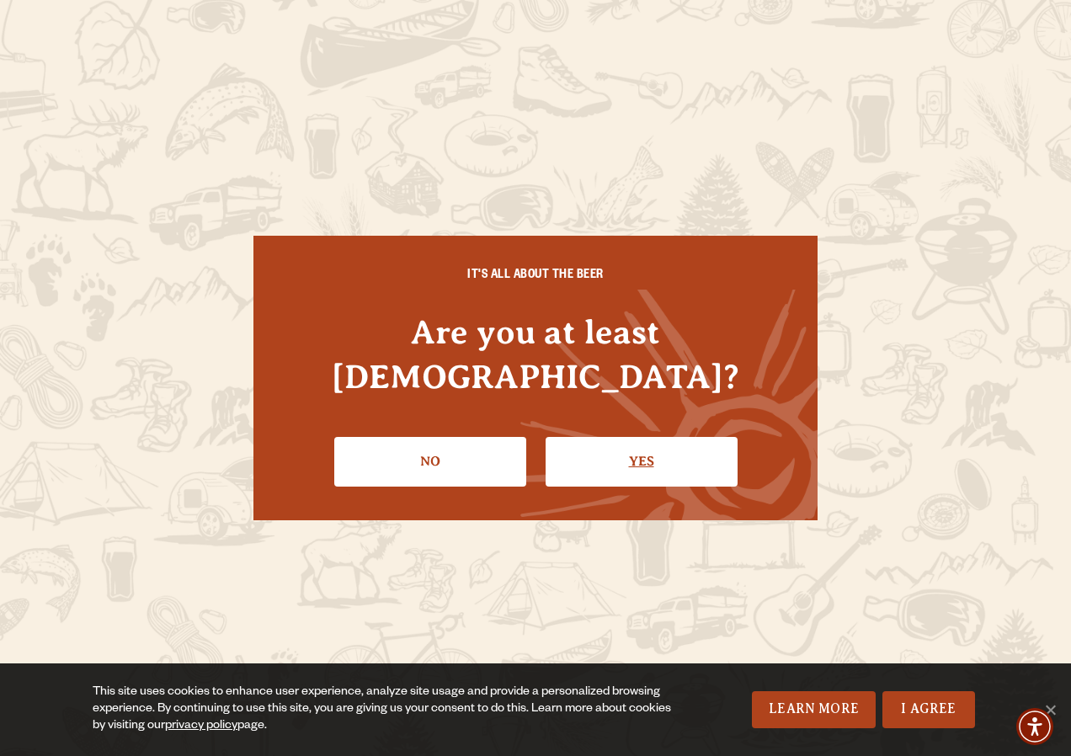
click at [642, 449] on link "Yes" at bounding box center [642, 461] width 192 height 49
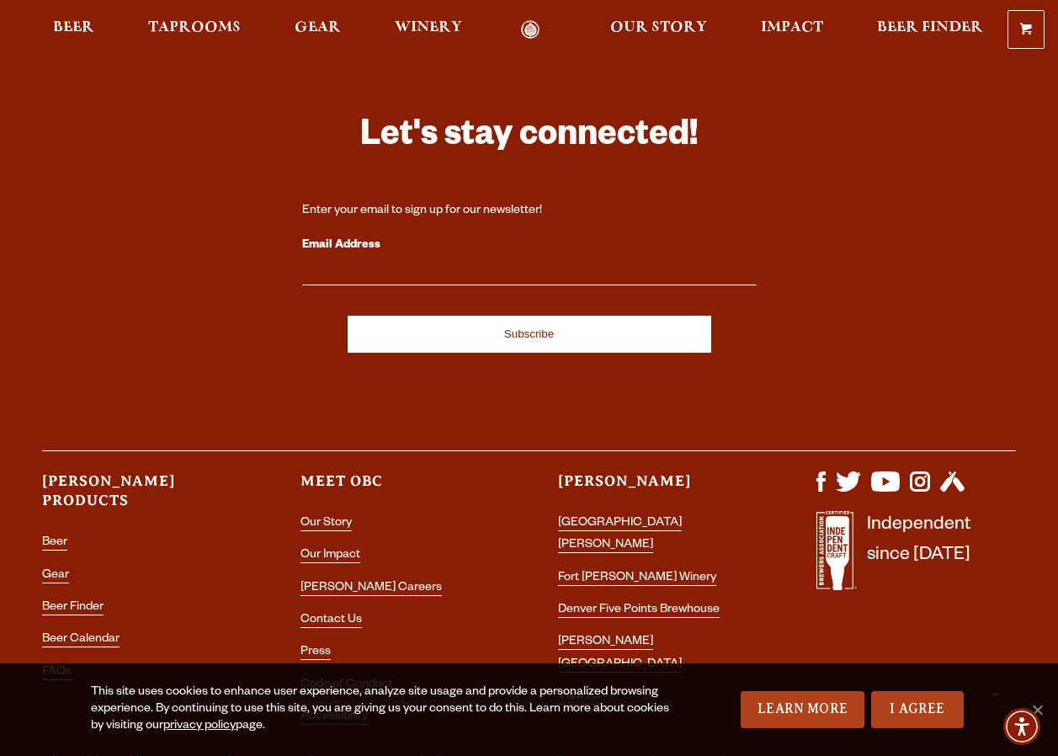
scroll to position [4689, 0]
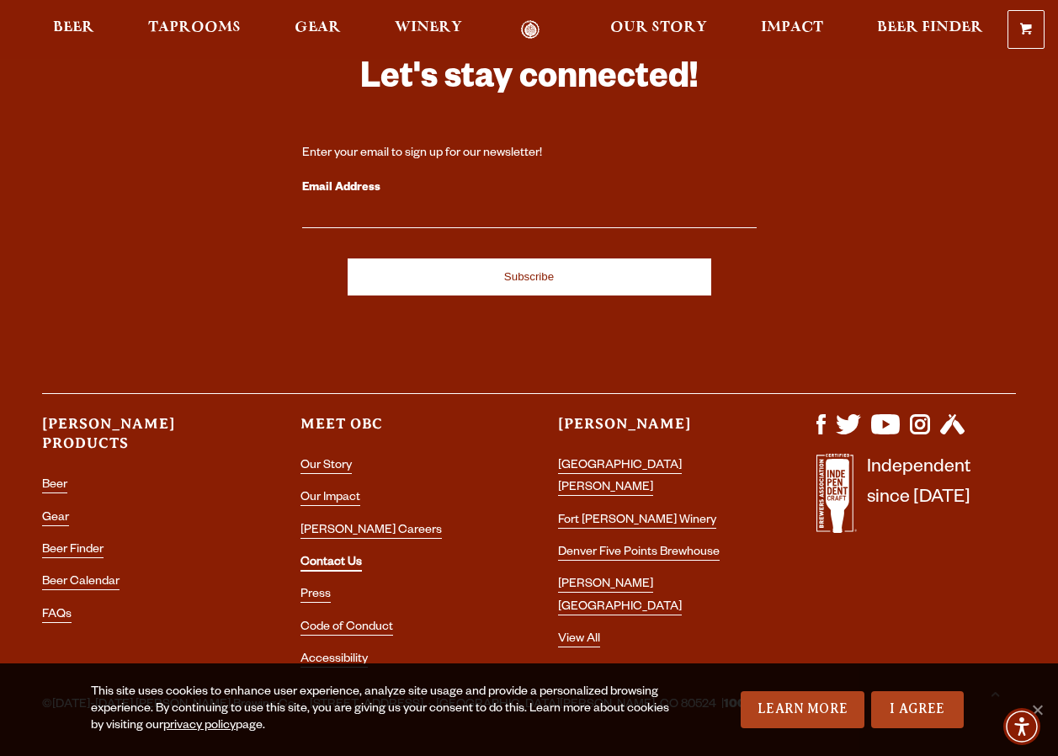
click at [347, 556] on link "Contact Us" at bounding box center [331, 563] width 61 height 15
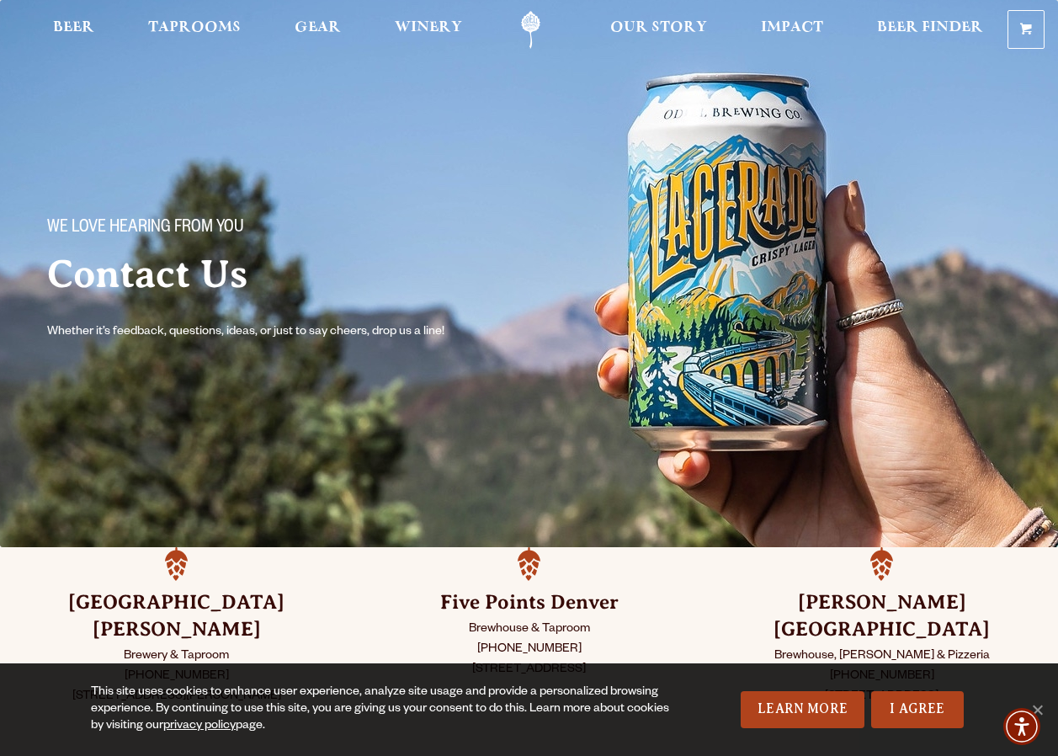
click at [170, 647] on p "Brewery & Taproom (970) 498-9070 800 East Lincoln Ave Fort Collins, CO 80524" at bounding box center [176, 677] width 269 height 61
click at [178, 580] on div "Fort Collins Brewery & Taproom (970) 498-9070 800 East Lincoln Ave Fort Collins…" at bounding box center [176, 652] width 353 height 210
click at [162, 610] on h3 "Fort Collins" at bounding box center [176, 616] width 269 height 54
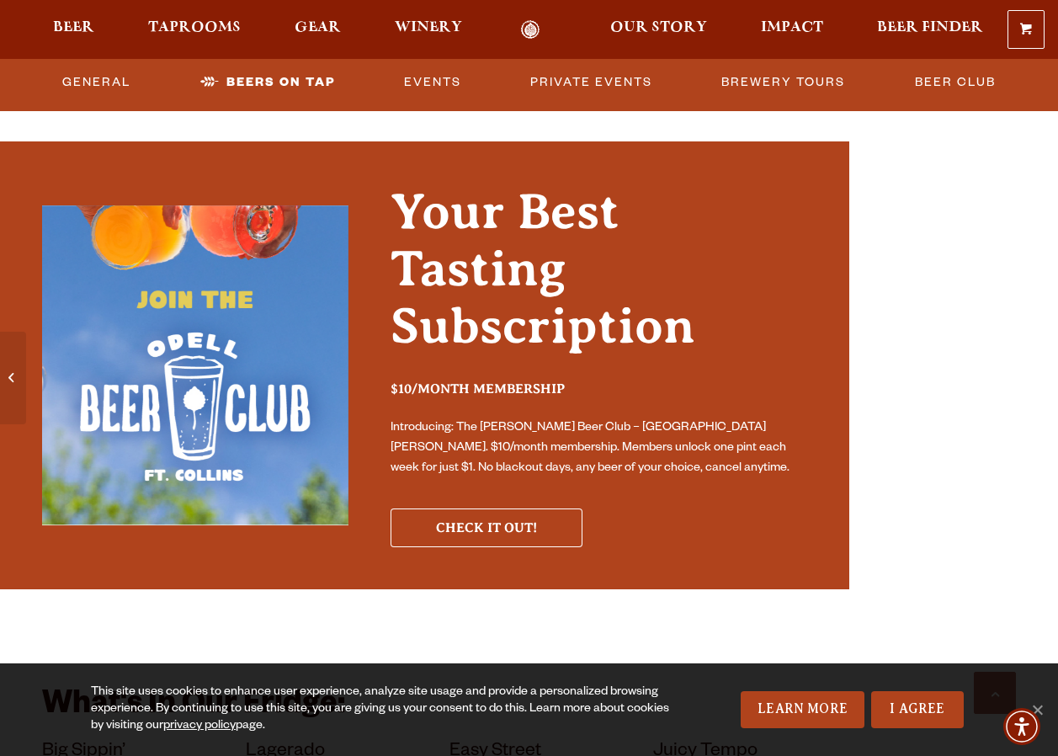
scroll to position [4967, 0]
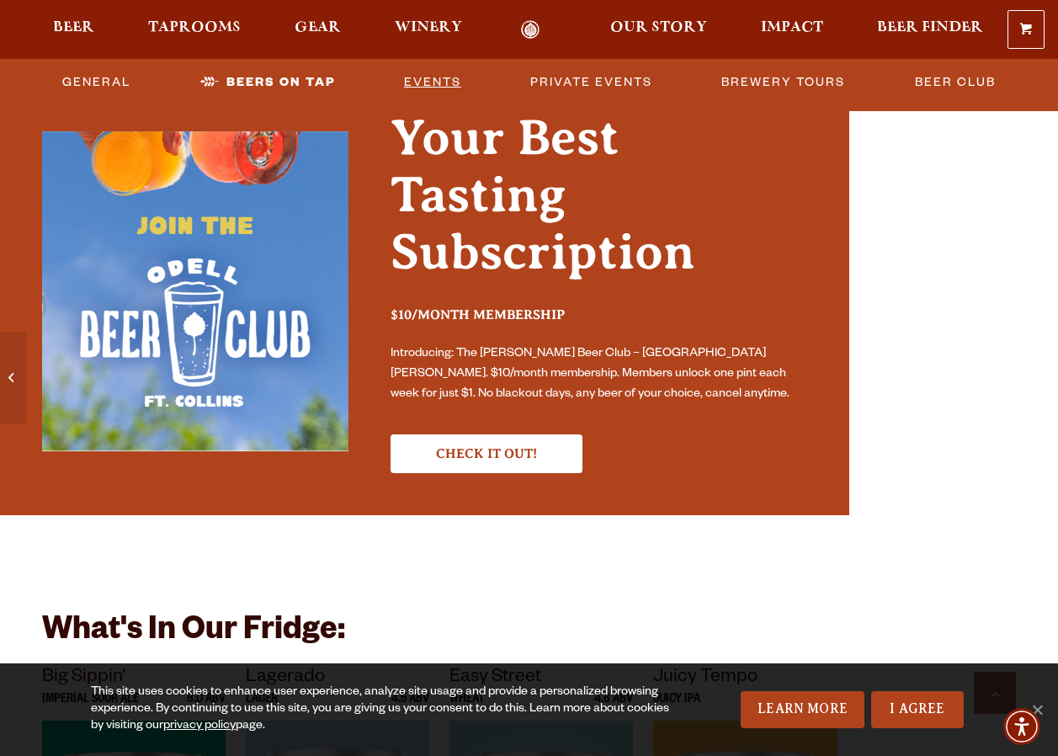
click at [441, 81] on link "Events" at bounding box center [432, 82] width 71 height 39
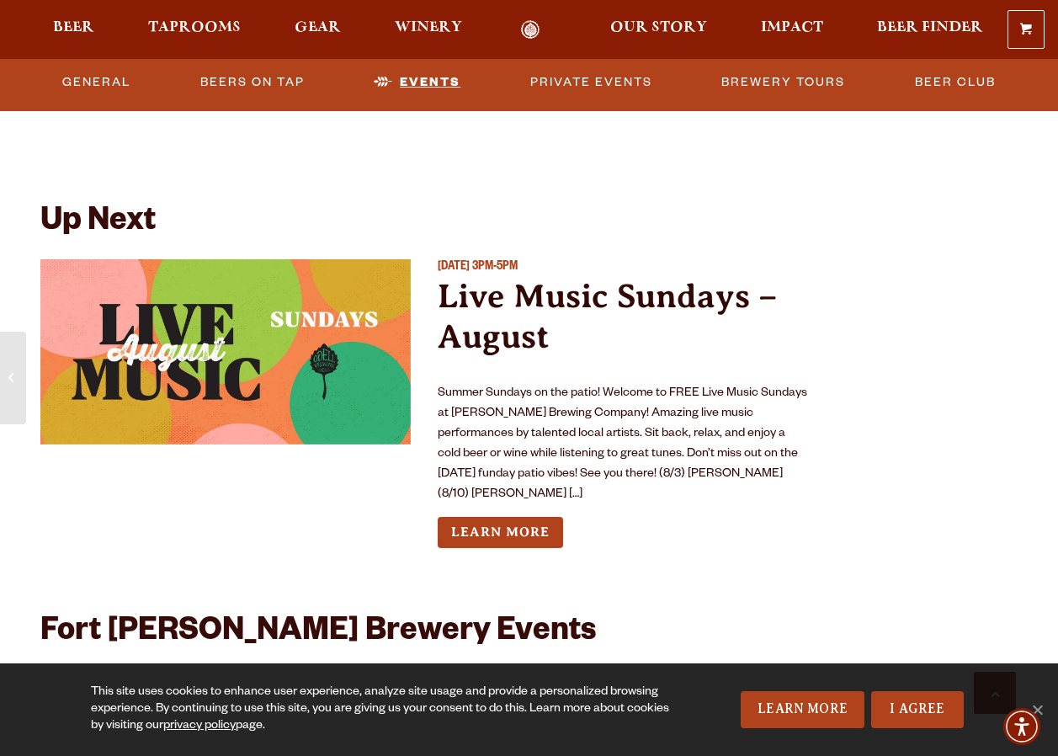
scroll to position [6004, 0]
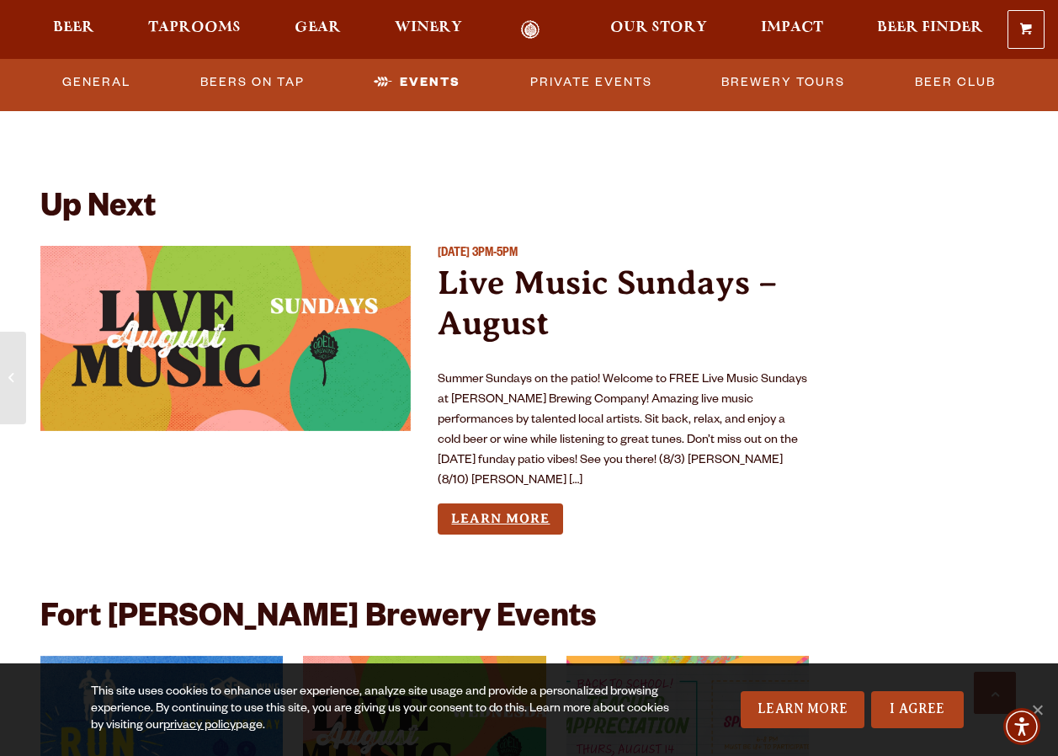
click at [546, 503] on link "Learn More" at bounding box center [500, 518] width 125 height 31
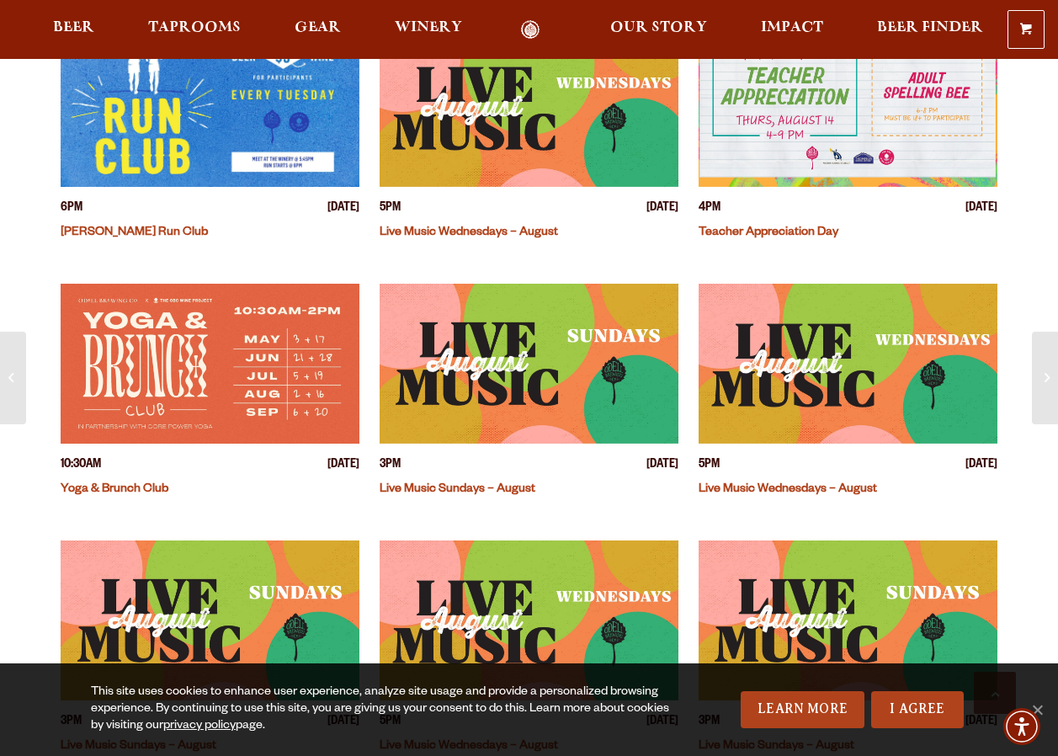
scroll to position [673, 0]
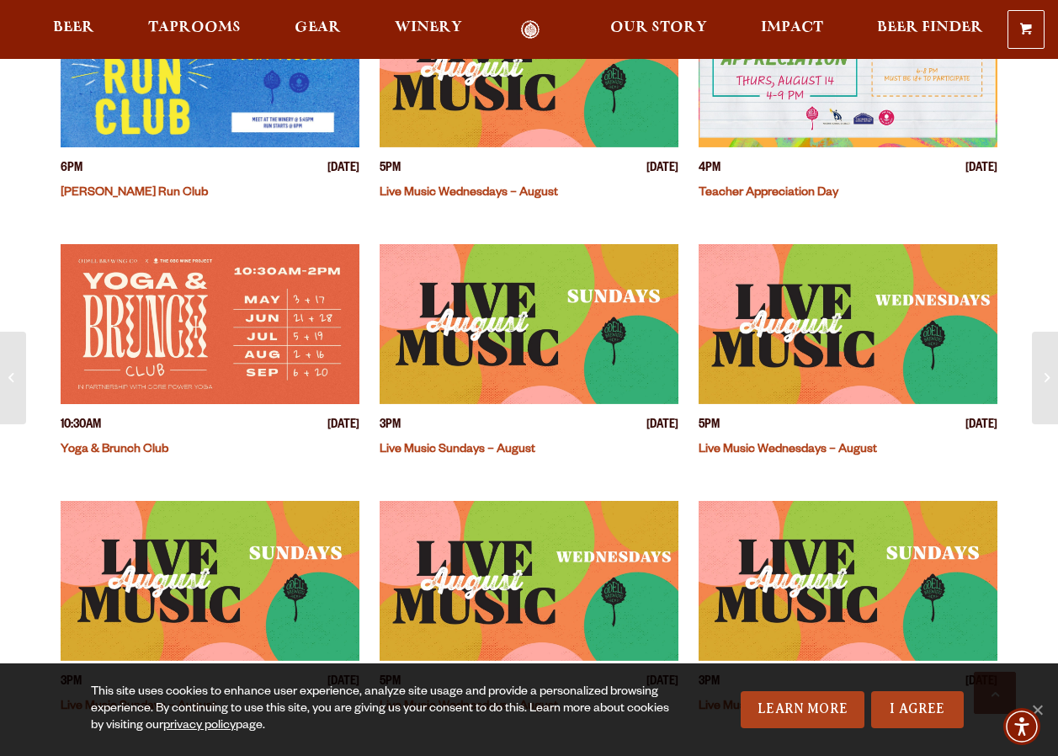
click at [453, 353] on img "View event details" at bounding box center [529, 324] width 299 height 160
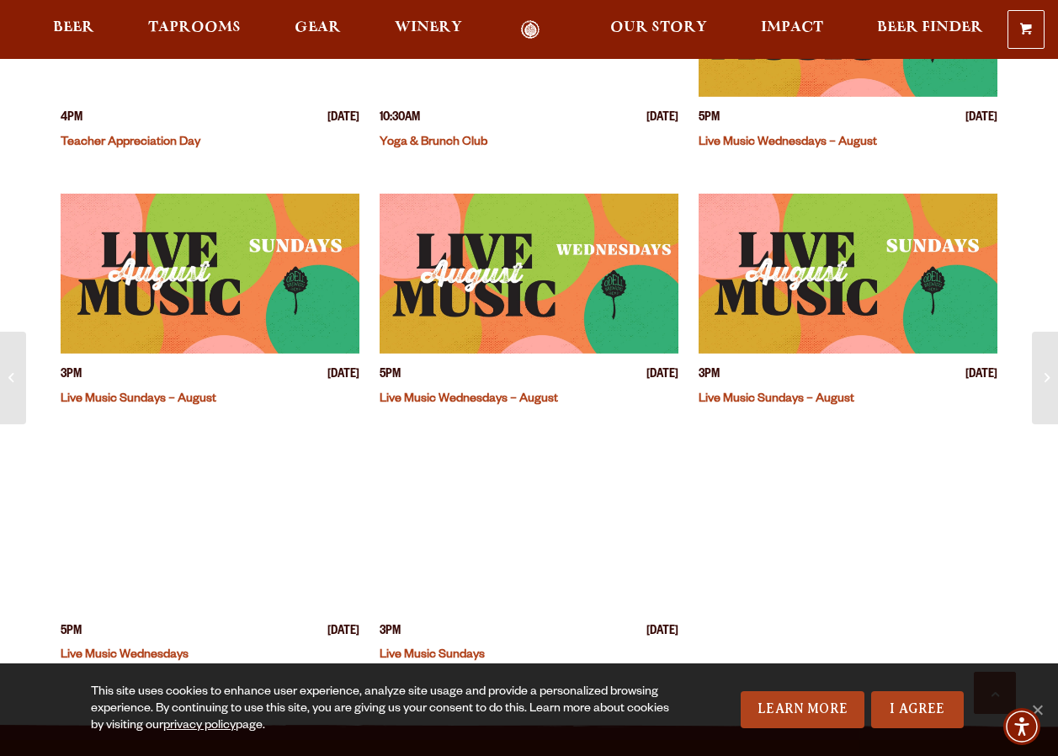
scroll to position [1010, 0]
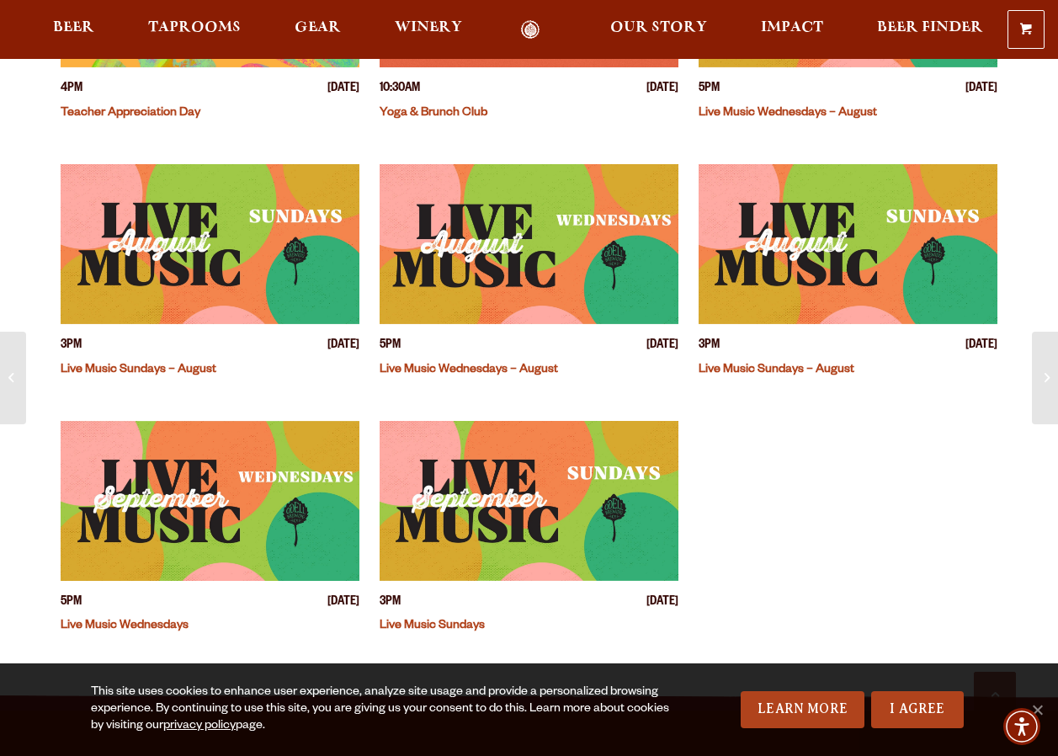
click at [460, 497] on img "View event details" at bounding box center [529, 501] width 299 height 160
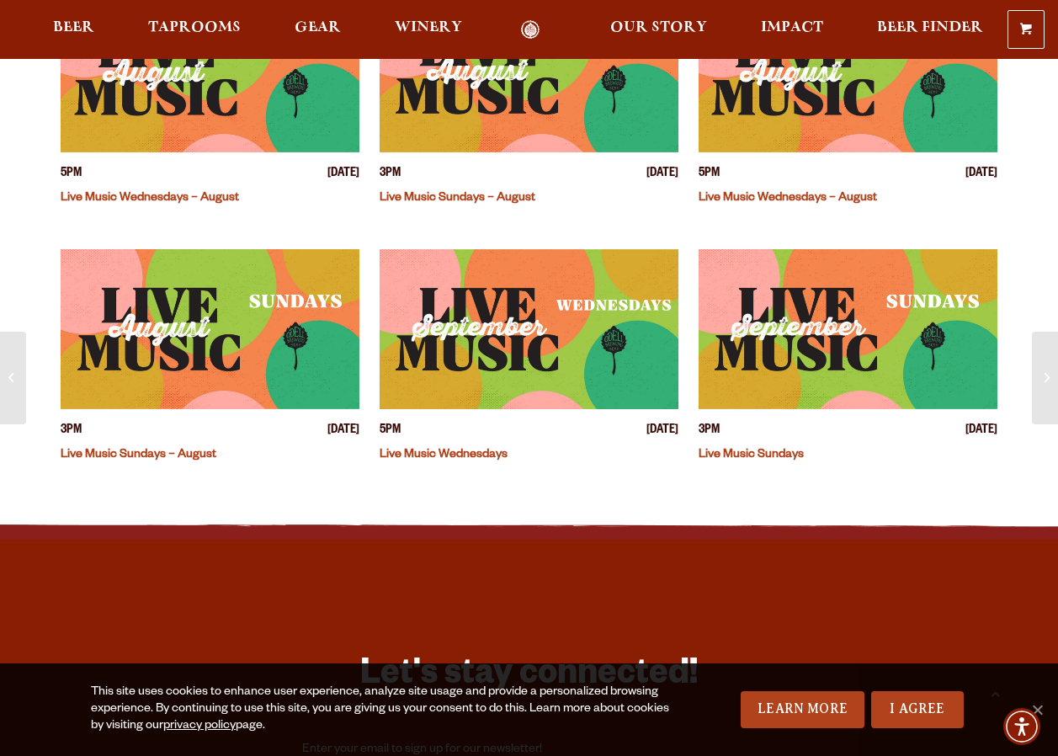
scroll to position [1094, 0]
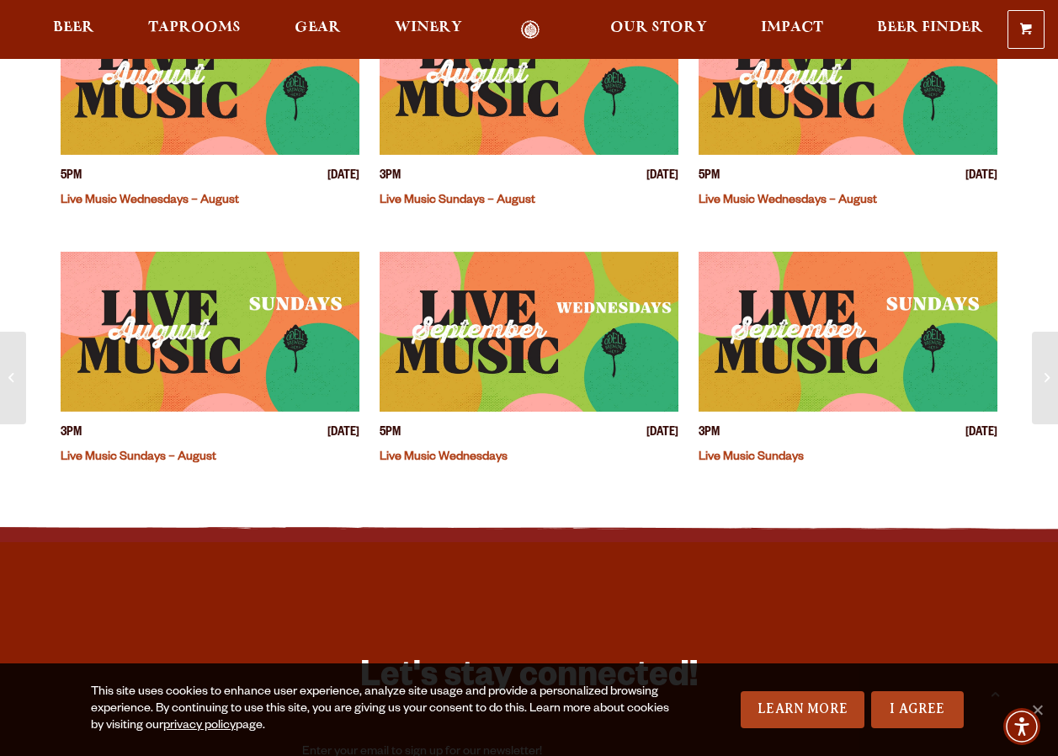
click at [492, 333] on img "View event details" at bounding box center [529, 332] width 299 height 160
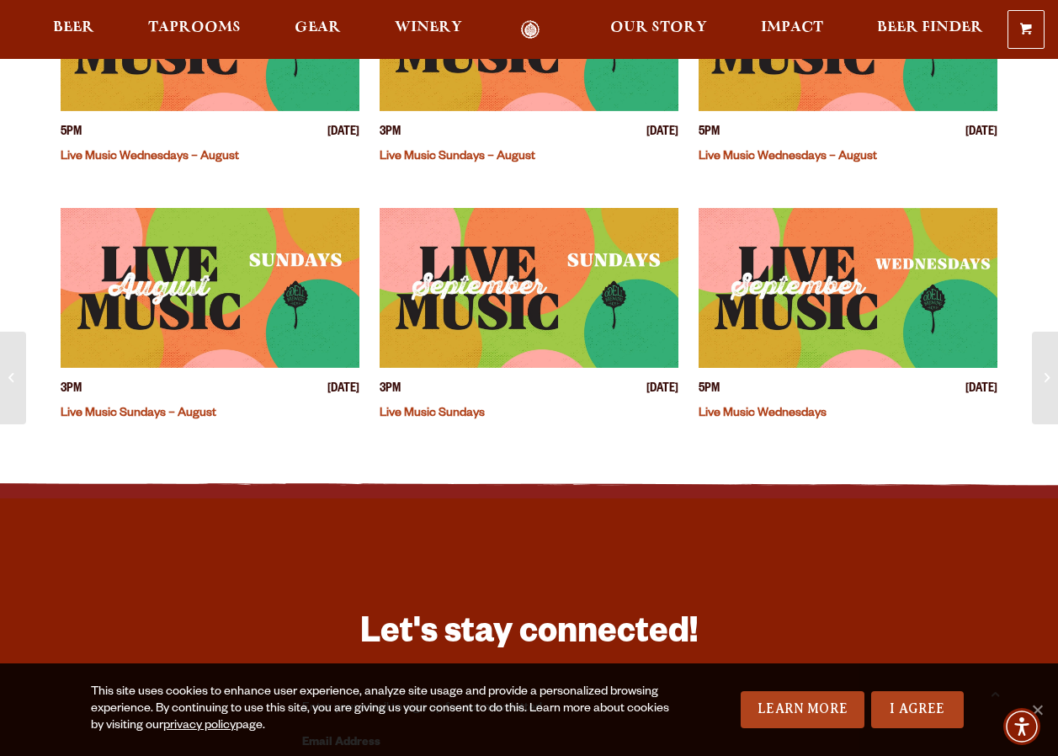
scroll to position [1094, 0]
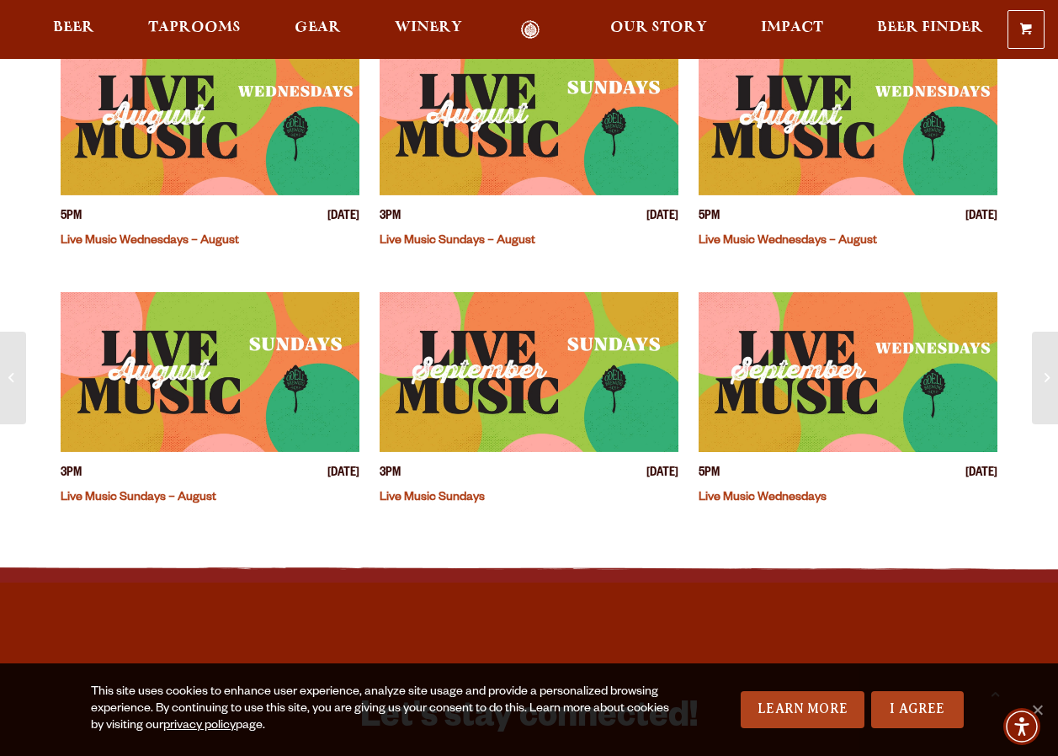
click at [176, 380] on img "View event details" at bounding box center [210, 372] width 299 height 160
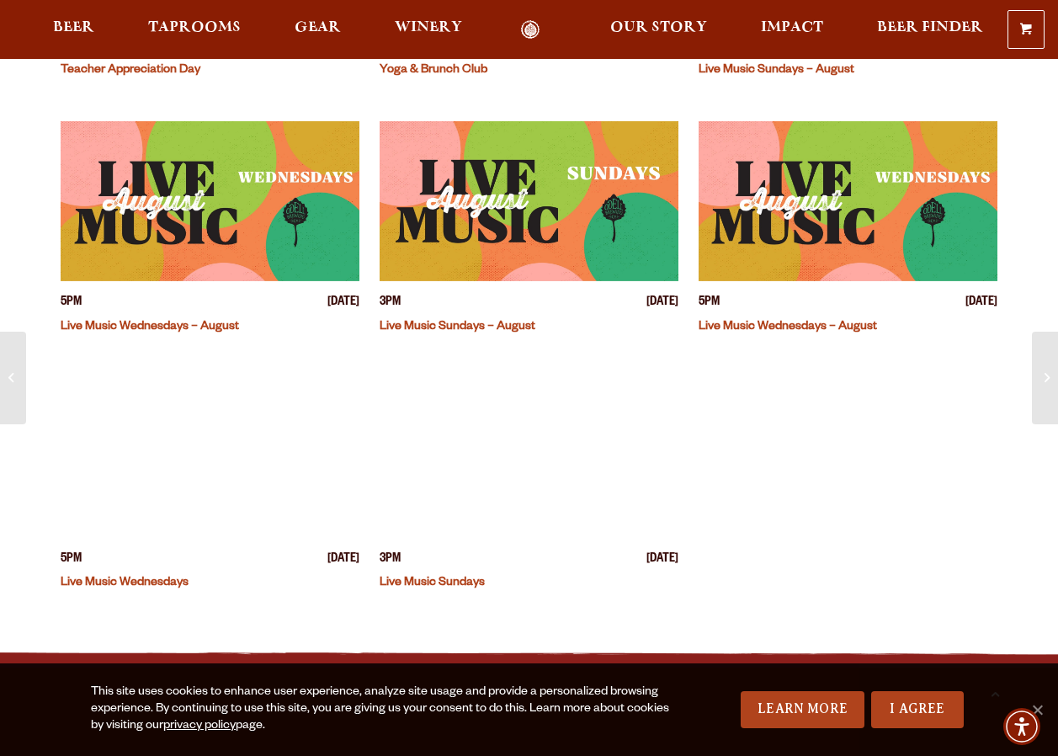
scroll to position [1010, 0]
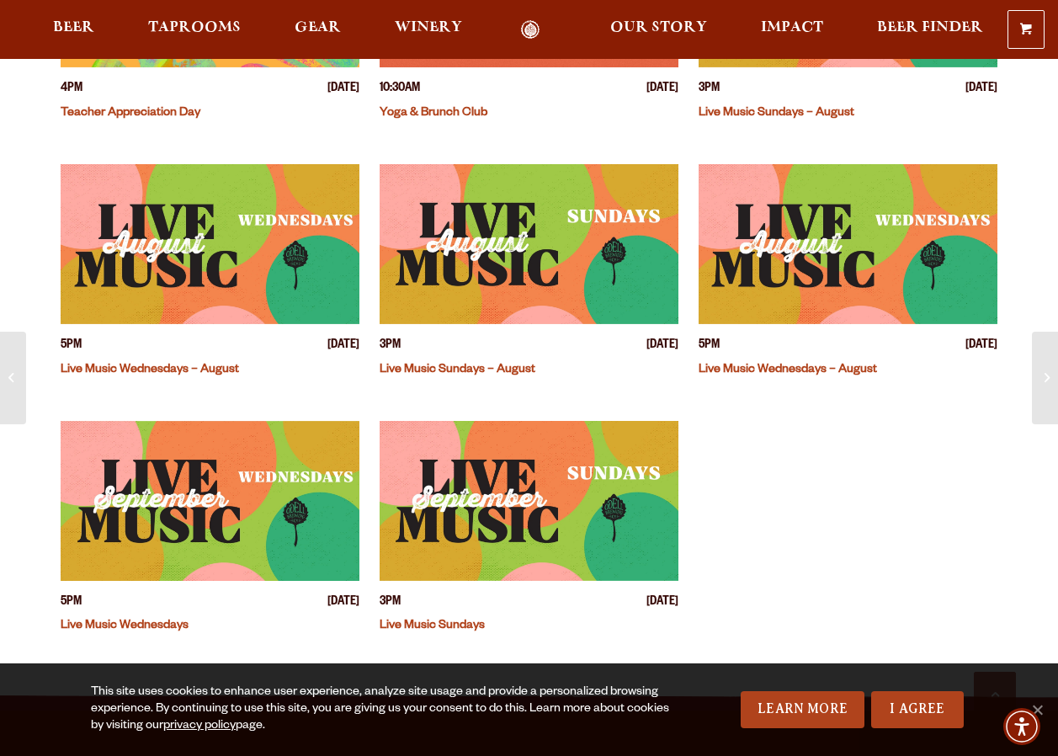
click at [743, 212] on img "View event details" at bounding box center [848, 244] width 299 height 160
